Goal: Transaction & Acquisition: Obtain resource

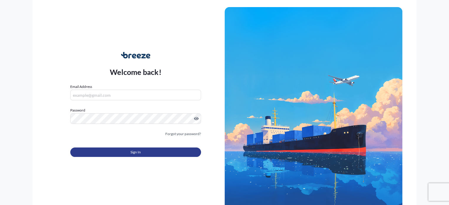
type input "[EMAIL_ADDRESS][DOMAIN_NAME]"
click at [175, 149] on button "Sign In" at bounding box center [135, 152] width 131 height 9
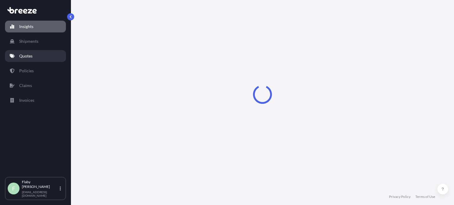
click at [37, 52] on link "Quotes" at bounding box center [35, 56] width 61 height 12
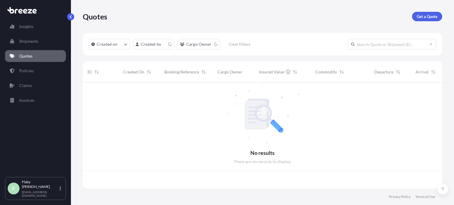
scroll to position [105, 354]
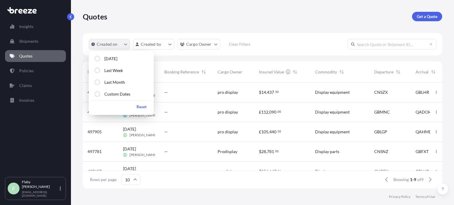
click at [110, 43] on p "Created on" at bounding box center [107, 44] width 21 height 6
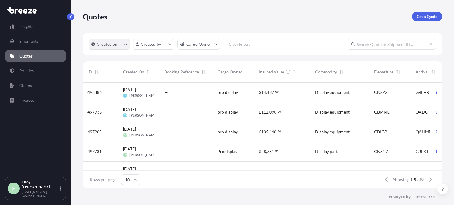
click at [110, 43] on p "Created on" at bounding box center [107, 44] width 21 height 6
click at [163, 44] on html "Insights Shipments Quotes Policies Claims Invoices F Flaby Varghese [EMAIL_ADDR…" at bounding box center [227, 102] width 454 height 205
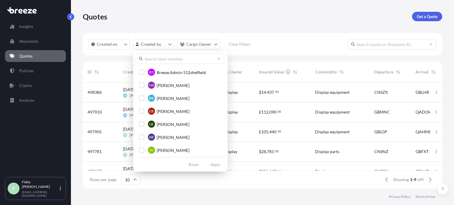
click at [163, 44] on html "Insights Shipments Quotes Policies Claims Invoices F Flaby Varghese [EMAIL_ADDR…" at bounding box center [227, 102] width 454 height 205
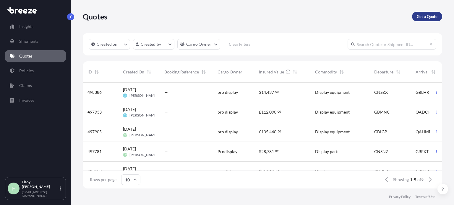
click at [423, 19] on p "Get a Quote" at bounding box center [426, 17] width 21 height 6
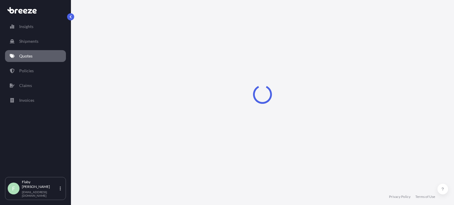
scroll to position [9, 0]
select select "Sea"
select select "1"
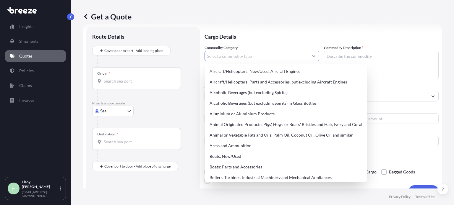
click at [226, 54] on input "Commodity Category *" at bounding box center [256, 56] width 103 height 11
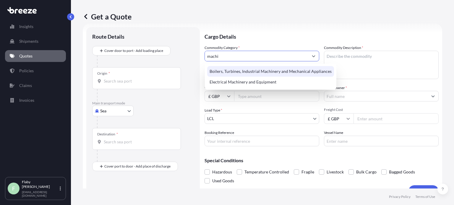
click at [237, 75] on div "Boilers, Turbines, Industrial Machinery and Mechanical Appliances" at bounding box center [270, 71] width 127 height 11
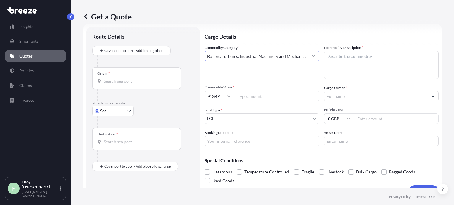
type input "Boilers, Turbines, Industrial Machinery and Mechanical Appliances"
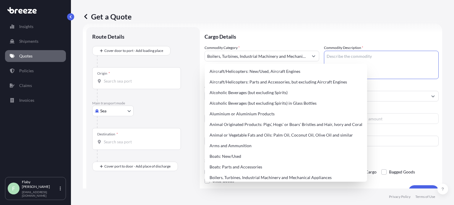
click at [345, 56] on textarea "Commodity Description *" at bounding box center [381, 65] width 115 height 28
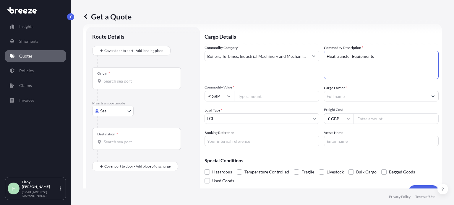
click at [296, 100] on input "Commodity Value *" at bounding box center [276, 96] width 85 height 11
type textarea "Heat transfer Equipment"
click at [279, 96] on input "Commodity Value *" at bounding box center [276, 96] width 85 height 11
click at [222, 99] on input "£ GBP" at bounding box center [219, 96] width 30 height 11
click at [219, 141] on div "$ USD" at bounding box center [219, 137] width 25 height 11
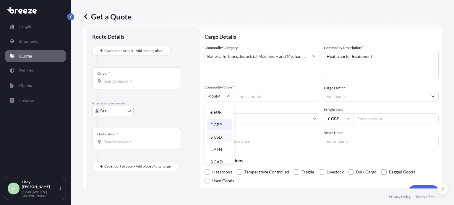
type input "$ USD"
click at [245, 95] on input "Commodity Value *" at bounding box center [276, 96] width 85 height 11
paste input "112063.00"
type input "112063.00"
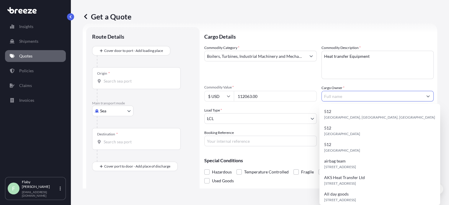
click at [340, 95] on input "Cargo Owner *" at bounding box center [372, 96] width 101 height 11
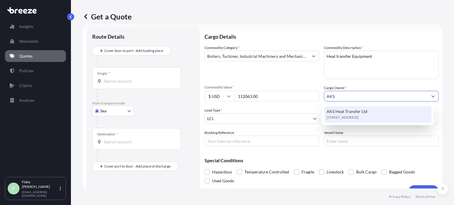
click at [355, 115] on span "[STREET_ADDRESS]" at bounding box center [342, 118] width 32 height 6
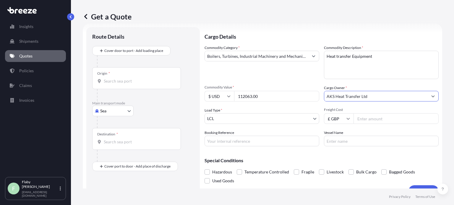
type input "AKS Heat Transfer Ltd"
click at [369, 113] on div "Freight Cost £ GBP" at bounding box center [381, 116] width 115 height 17
click at [368, 118] on input "Freight Cost" at bounding box center [395, 118] width 85 height 11
type input "820"
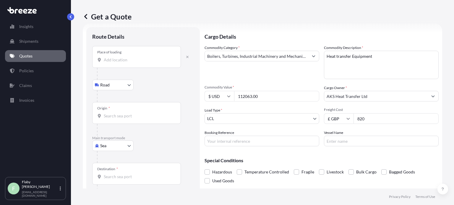
click at [112, 56] on div "Place of loading" at bounding box center [136, 57] width 89 height 22
click at [112, 57] on input "Place of loading" at bounding box center [139, 60] width 70 height 6
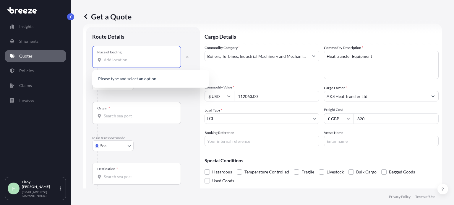
paste input "[STREET_ADDRESS]."
click at [149, 81] on span "[STREET_ADDRESS]" at bounding box center [130, 80] width 37 height 6
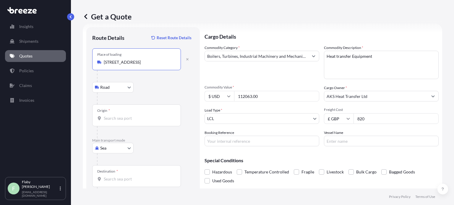
type input "[STREET_ADDRESS]"
click at [117, 115] on div "Origin *" at bounding box center [136, 116] width 89 height 22
click at [117, 115] on input "Origin *" at bounding box center [139, 118] width 70 height 6
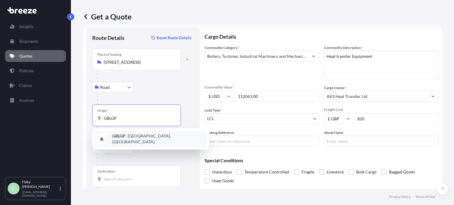
click at [126, 139] on span "GBLGP - [GEOGRAPHIC_DATA], [GEOGRAPHIC_DATA]" at bounding box center [158, 139] width 92 height 12
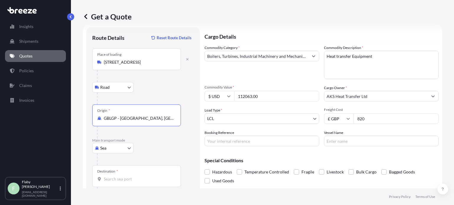
type input "GBLGP - [GEOGRAPHIC_DATA], [GEOGRAPHIC_DATA]"
click at [113, 179] on input "Destination *" at bounding box center [139, 179] width 70 height 6
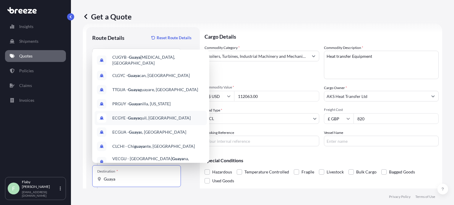
click at [151, 115] on span "ECGYE - Guaya quil, [GEOGRAPHIC_DATA]" at bounding box center [151, 118] width 78 height 6
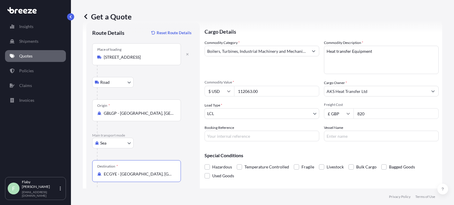
scroll to position [38, 0]
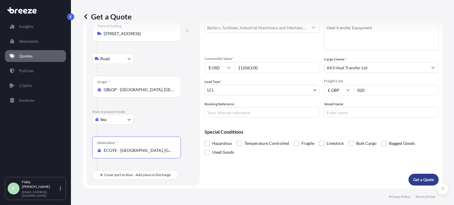
type input "ECGYE - [GEOGRAPHIC_DATA], [GEOGRAPHIC_DATA]"
click at [418, 178] on p "Get a Quote" at bounding box center [423, 180] width 21 height 6
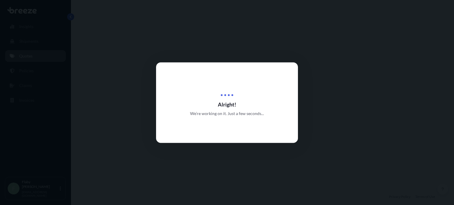
select select "Road"
select select "Sea"
select select "1"
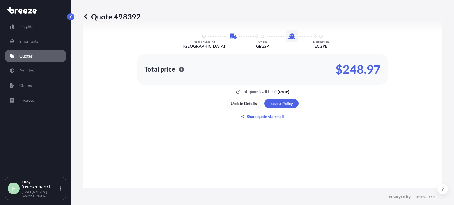
scroll to position [319, 0]
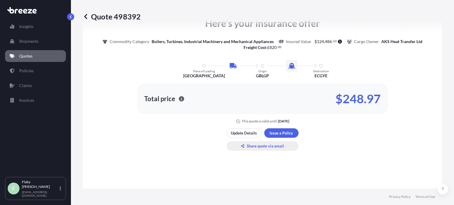
click at [254, 149] on button "Share quote via email" at bounding box center [263, 145] width 72 height 9
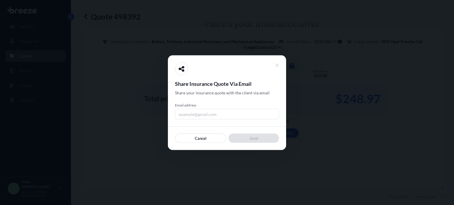
click at [215, 114] on input "Email address" at bounding box center [227, 114] width 104 height 11
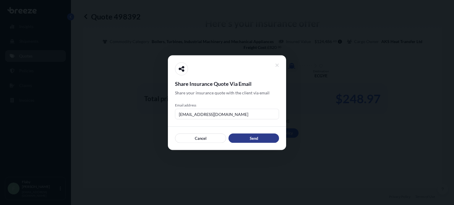
type input "[EMAIL_ADDRESS][DOMAIN_NAME]"
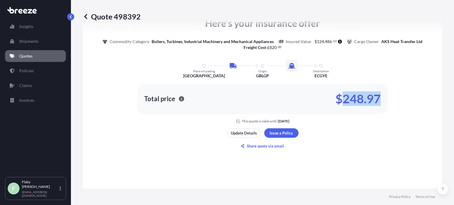
drag, startPoint x: 378, startPoint y: 97, endPoint x: 341, endPoint y: 100, distance: 37.0
click at [341, 100] on div "Total price $248.97" at bounding box center [262, 99] width 250 height 31
copy p "248.97"
